Goal: Find specific fact: Find specific fact

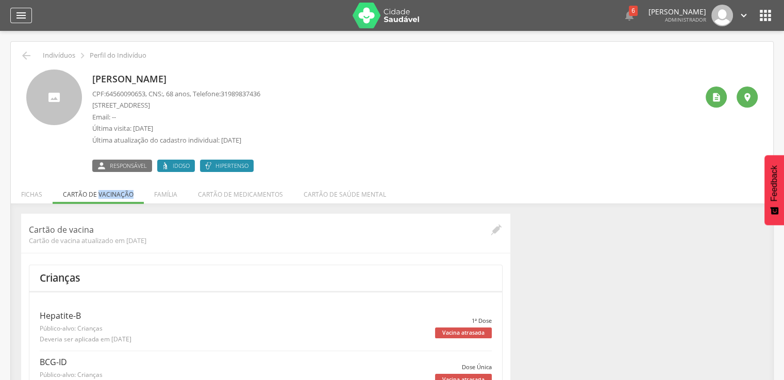
click at [10, 8] on div "" at bounding box center [21, 15] width 22 height 15
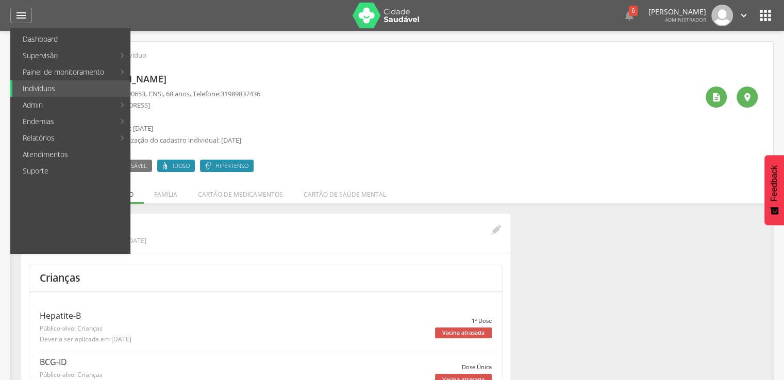
click at [360, 89] on div "[PERSON_NAME] CPF: 64560090653 , CNS: , 68 anos, Telefone: [PHONE_NUMBER] [STRE…" at bounding box center [395, 121] width 606 height 103
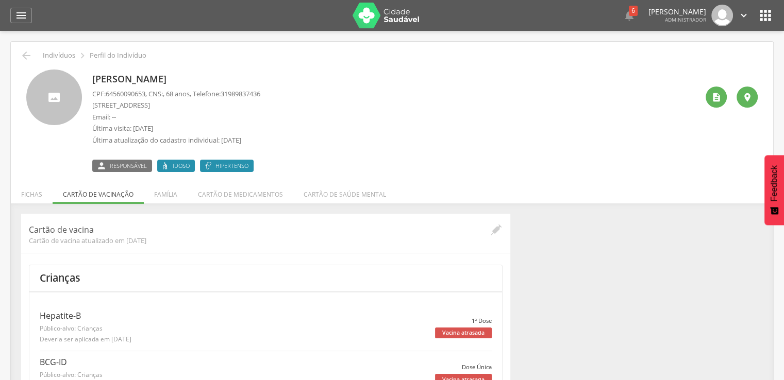
drag, startPoint x: 297, startPoint y: 71, endPoint x: 85, endPoint y: 88, distance: 212.5
click at [85, 88] on div "[PERSON_NAME] CPF: 64560090653 , CNS: , 68 anos, Telefone: [PHONE_NUMBER] [STRE…" at bounding box center [391, 121] width 731 height 103
click at [88, 86] on div "[PERSON_NAME] CPF: 64560090653 , CNS: , 68 anos, Telefone: [PHONE_NUMBER] [STRE…" at bounding box center [391, 121] width 731 height 103
click at [161, 67] on div "[PERSON_NAME] CPF: 64560090653 , CNS: , 68 anos, Telefone: [PHONE_NUMBER] [STRE…" at bounding box center [392, 117] width 747 height 110
click at [161, 68] on div "[PERSON_NAME] CPF: 64560090653 , CNS: , 68 anos, Telefone: [PHONE_NUMBER] [STRE…" at bounding box center [392, 117] width 747 height 110
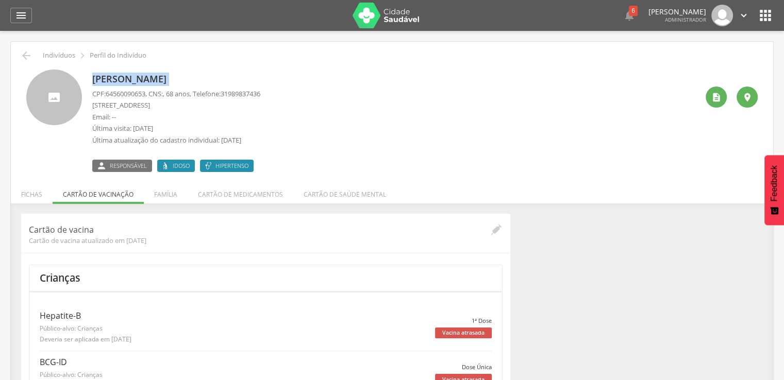
click at [161, 68] on div "[PERSON_NAME] CPF: 64560090653 , CNS: , 68 anos, Telefone: [PHONE_NUMBER] [STRE…" at bounding box center [392, 117] width 747 height 110
copy div "[PERSON_NAME]"
click at [118, 90] on span "64560090653" at bounding box center [126, 93] width 40 height 9
click at [26, 60] on icon "" at bounding box center [26, 55] width 12 height 12
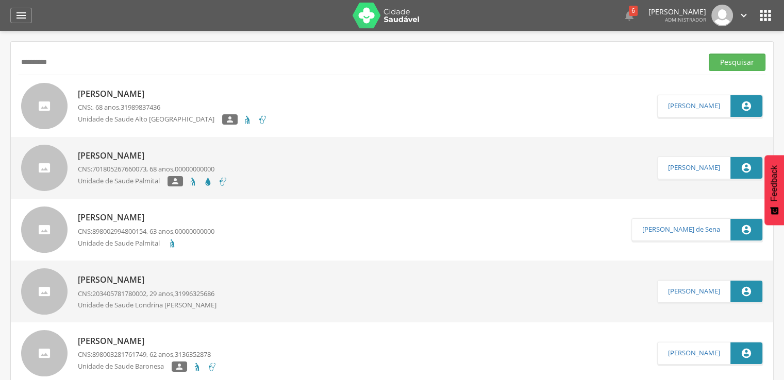
type input "**********"
click at [260, 266] on div "[PERSON_NAME] CNS: 203405781780002 , 29 anos, 31996325686 Unidade de Saude [PER…" at bounding box center [392, 292] width 762 height 62
click at [93, 279] on p "[PERSON_NAME]" at bounding box center [151, 280] width 146 height 12
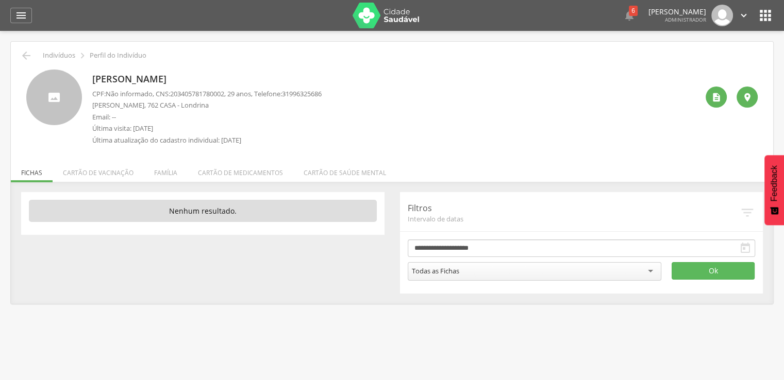
click at [191, 97] on span "203405781780002" at bounding box center [197, 93] width 54 height 9
copy span "203405781780002"
